Goal: Information Seeking & Learning: Learn about a topic

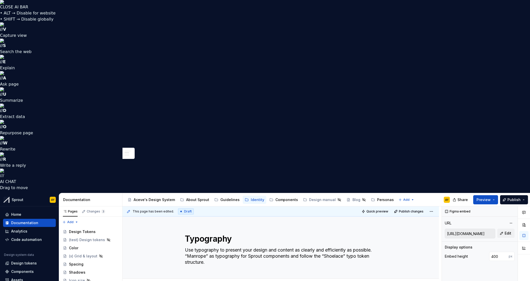
scroll to position [289, 0]
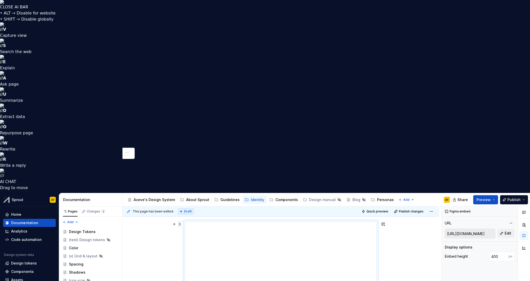
click at [177, 220] on button "button" at bounding box center [174, 223] width 7 height 7
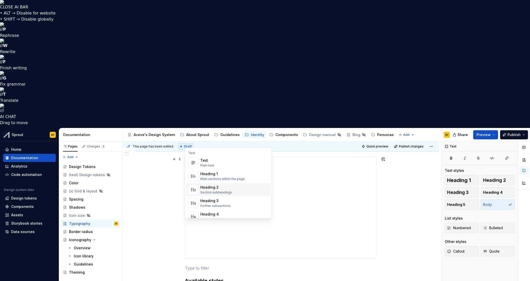
scroll to position [13, 0]
click at [229, 163] on div "Heading 1" at bounding box center [222, 161] width 44 height 5
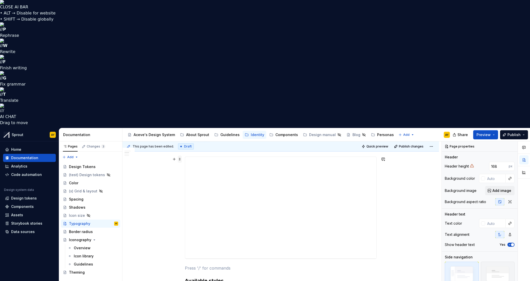
click at [180, 155] on span at bounding box center [180, 158] width 4 height 7
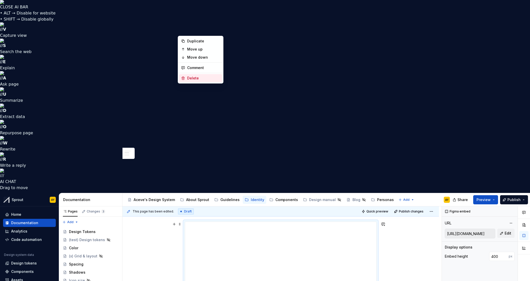
click at [194, 79] on div "Delete" at bounding box center [203, 78] width 33 height 5
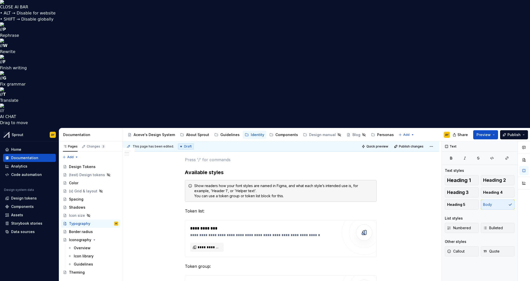
scroll to position [181, 0]
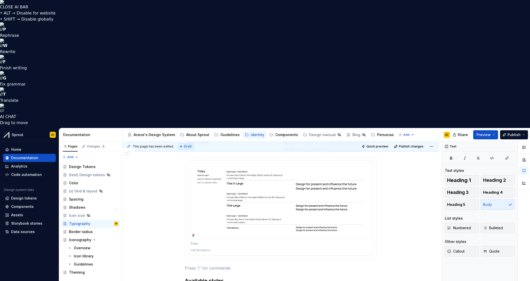
type textarea "*"
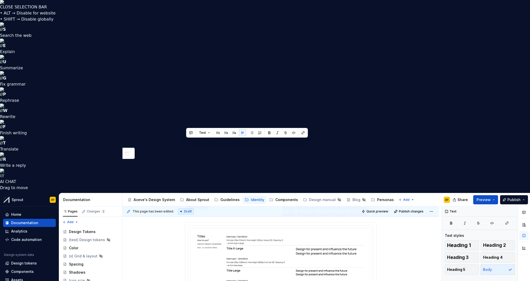
drag, startPoint x: 203, startPoint y: 142, endPoint x: 171, endPoint y: 142, distance: 32.7
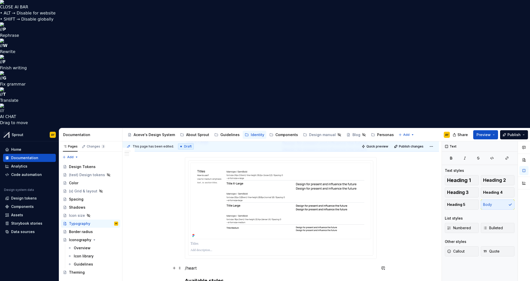
click at [222, 265] on p "/heart" at bounding box center [281, 268] width 192 height 6
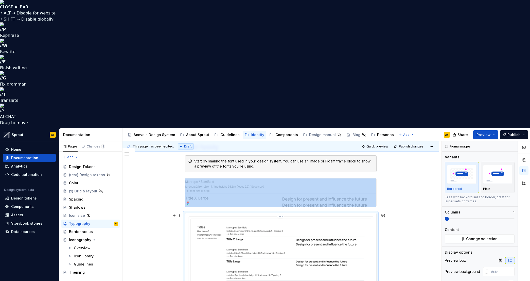
scroll to position [125, 0]
click at [180, 212] on span at bounding box center [180, 215] width 4 height 7
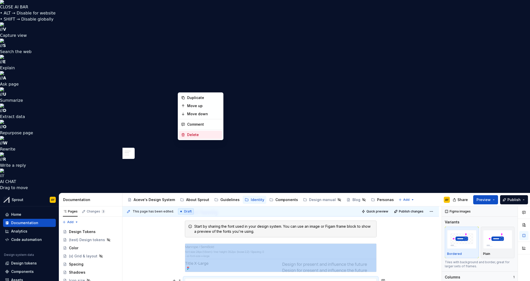
click at [186, 134] on div "Delete" at bounding box center [200, 135] width 43 height 8
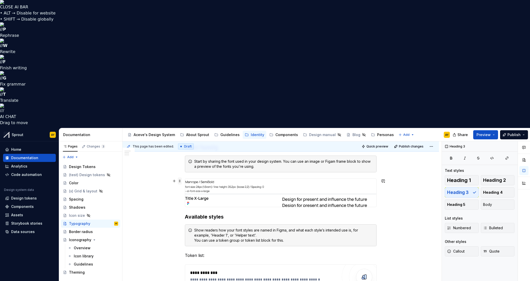
click at [179, 177] on span at bounding box center [180, 180] width 4 height 7
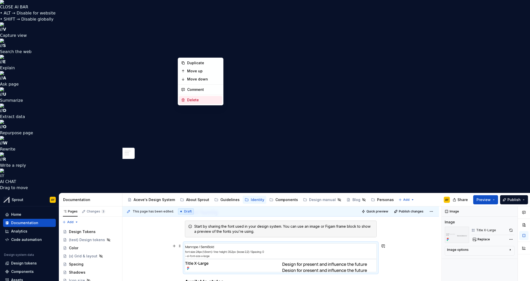
click at [189, 99] on div "Delete" at bounding box center [203, 99] width 33 height 5
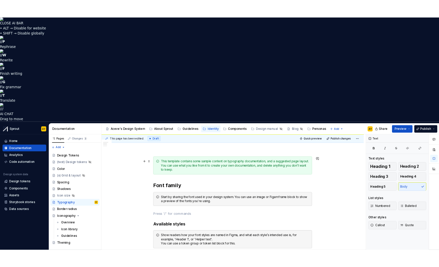
scroll to position [70, 0]
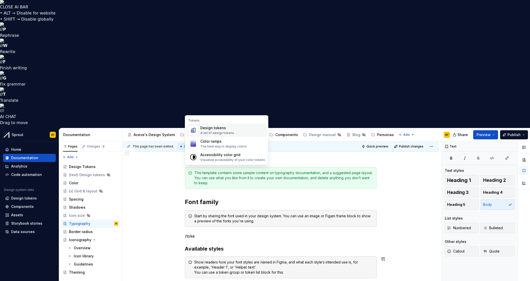
click at [221, 132] on div "A list of design tokens" at bounding box center [217, 133] width 34 height 4
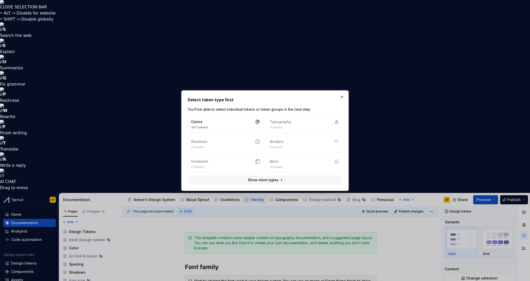
click at [308, 123] on div "Colors 397 tokens Typography 0 tokens Shadows 0 tokens Borders 0 tokens Gradien…" at bounding box center [265, 144] width 155 height 56
click at [280, 179] on button "Show more types" at bounding box center [265, 179] width 155 height 9
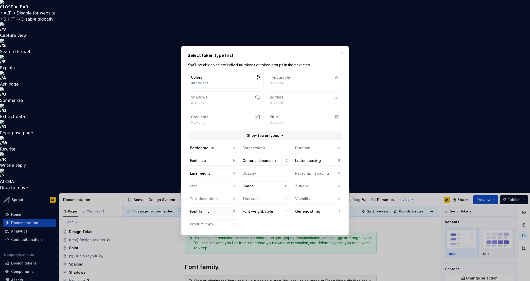
click at [215, 213] on button "Font family 3" at bounding box center [212, 211] width 49 height 10
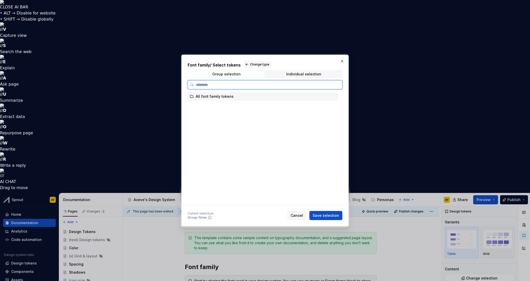
click at [204, 95] on div "All font family tokens" at bounding box center [215, 96] width 38 height 5
click at [189, 98] on div "All font family tokens" at bounding box center [263, 96] width 151 height 8
click at [196, 96] on div "All font family tokens" at bounding box center [215, 96] width 38 height 5
click at [236, 73] on div "Group selection" at bounding box center [226, 74] width 28 height 4
click at [322, 215] on span "Save selection" at bounding box center [326, 215] width 26 height 5
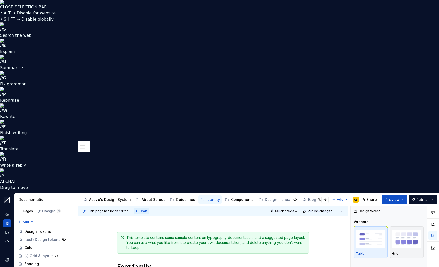
drag, startPoint x: 90, startPoint y: 151, endPoint x: 98, endPoint y: 129, distance: 23.3
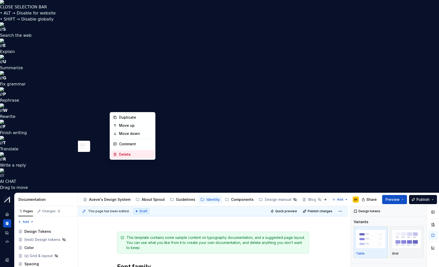
click at [126, 155] on div "Delete" at bounding box center [135, 154] width 33 height 5
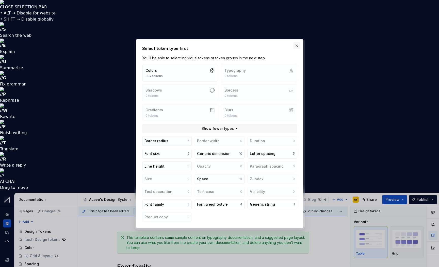
click at [296, 45] on button "button" at bounding box center [296, 45] width 7 height 7
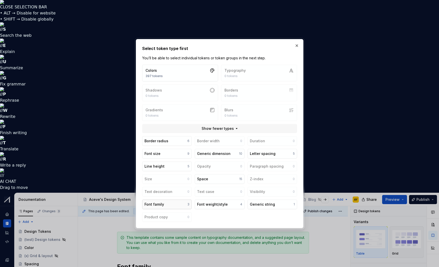
click at [152, 204] on div "Font family" at bounding box center [154, 204] width 20 height 5
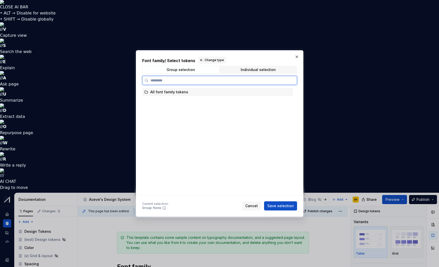
click at [146, 93] on icon at bounding box center [146, 92] width 3 height 3
click at [254, 207] on span "Cancel" at bounding box center [251, 205] width 12 height 5
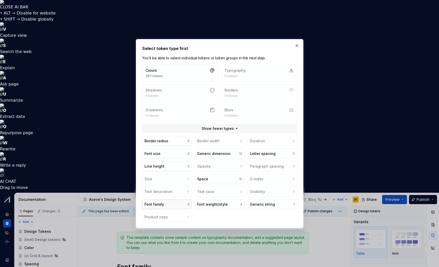
click at [160, 201] on button "Font family 3" at bounding box center [166, 205] width 49 height 10
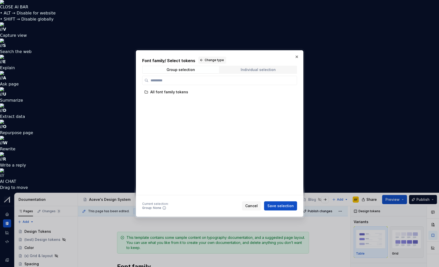
click at [261, 68] on div "Individual selection" at bounding box center [257, 70] width 35 height 4
click at [257, 69] on div "Individual selection" at bounding box center [257, 70] width 35 height 4
click at [250, 205] on span "Cancel" at bounding box center [251, 205] width 12 height 5
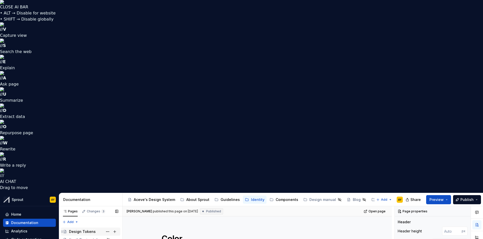
click at [82, 229] on div "Design Tokens" at bounding box center [82, 231] width 27 height 5
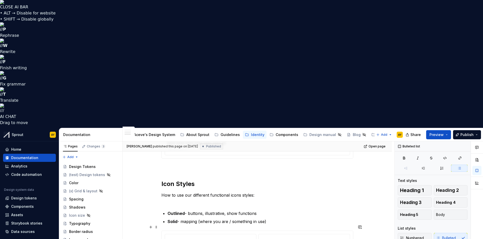
scroll to position [506, 0]
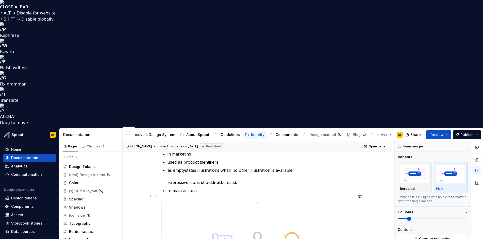
scroll to position [140, 0]
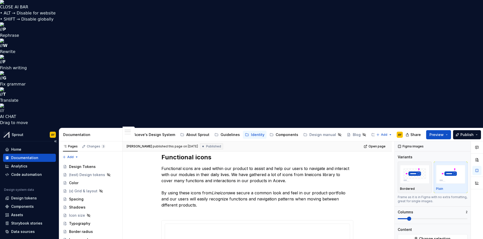
type textarea "*"
